Goal: Task Accomplishment & Management: Manage account settings

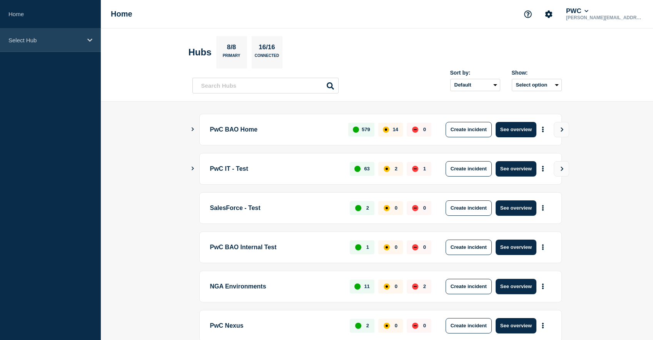
click at [95, 40] on div "Select Hub" at bounding box center [50, 39] width 101 height 23
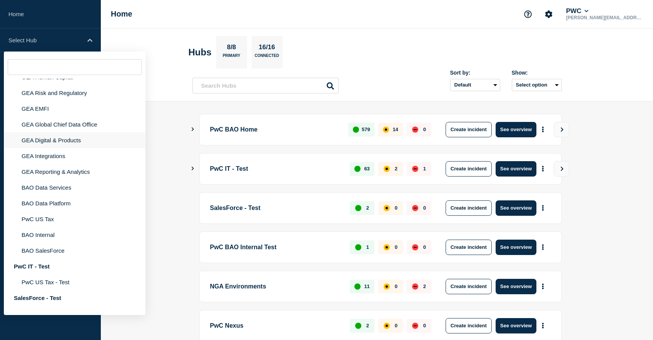
scroll to position [73, 0]
click at [62, 243] on li "BAO Internal" at bounding box center [75, 235] width 142 height 16
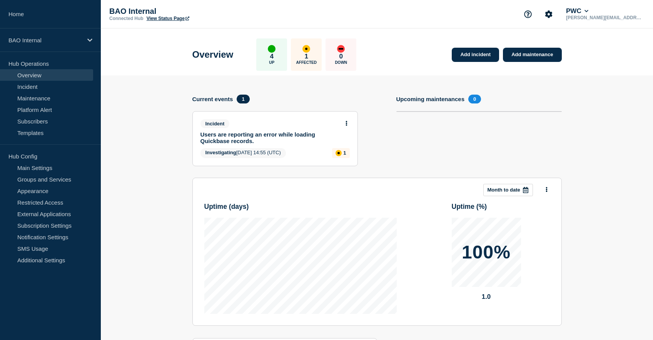
click at [302, 55] on div "1 Affected" at bounding box center [306, 55] width 31 height 32
click at [52, 90] on link "Incident" at bounding box center [46, 87] width 93 height 12
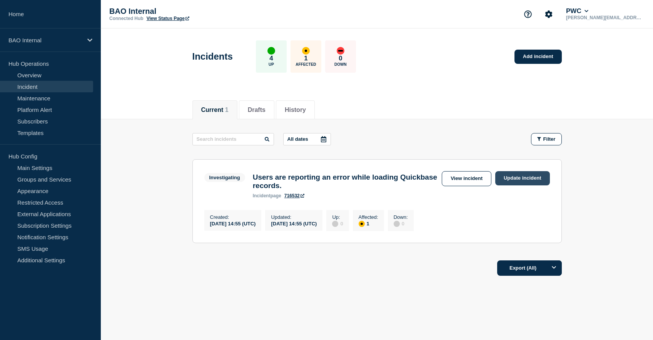
click at [511, 176] on link "Update incident" at bounding box center [523, 178] width 55 height 14
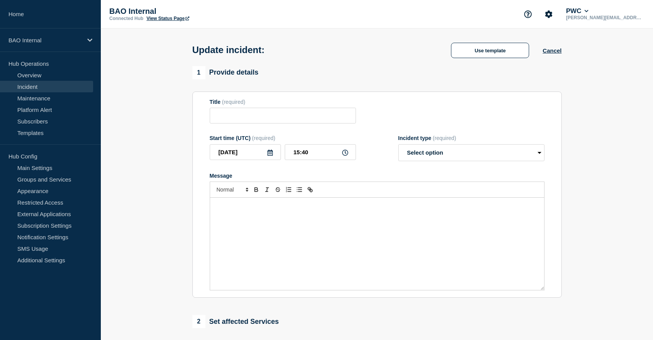
type input "Users are reporting an error while loading Quickbase records."
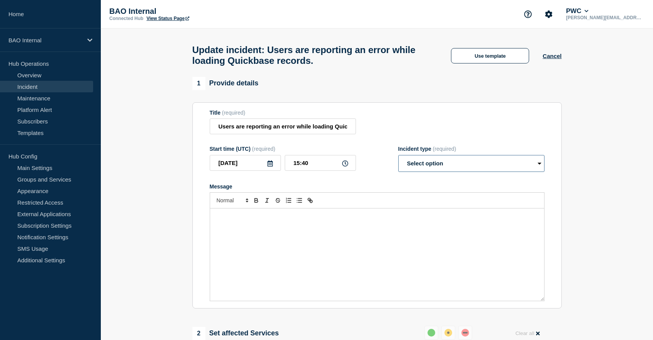
click at [463, 170] on select "Select option Investigating Identified Monitoring Resolved" at bounding box center [472, 163] width 146 height 17
select select "investigating"
click at [399, 162] on select "Select option Investigating Identified Monitoring Resolved" at bounding box center [472, 163] width 146 height 17
click at [412, 232] on div "Message" at bounding box center [377, 255] width 334 height 92
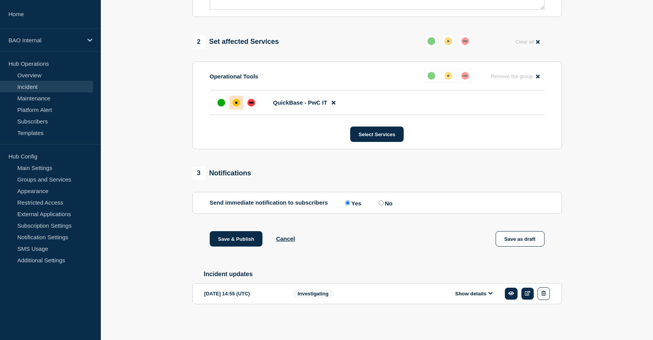
scroll to position [296, 0]
click at [239, 247] on button "Save & Publish" at bounding box center [236, 238] width 53 height 15
